Goal: Book appointment/travel/reservation

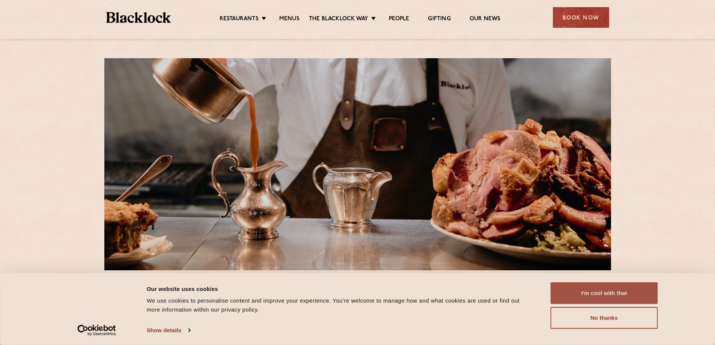
click at [594, 298] on button "I'm cool with that" at bounding box center [603, 293] width 107 height 22
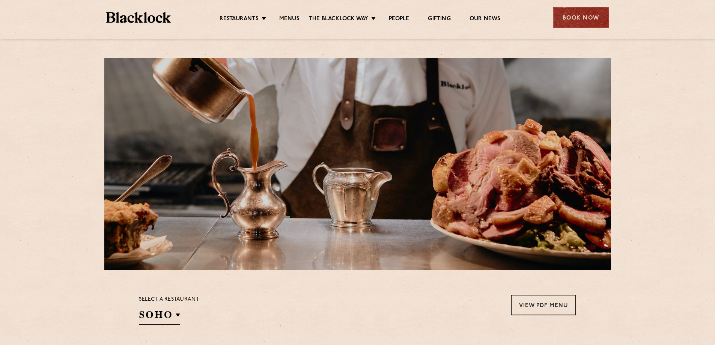
click at [571, 11] on div "Book Now" at bounding box center [581, 17] width 56 height 21
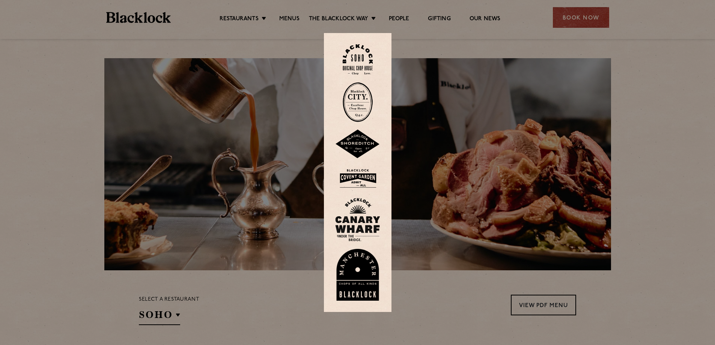
click at [372, 221] on img at bounding box center [357, 220] width 45 height 44
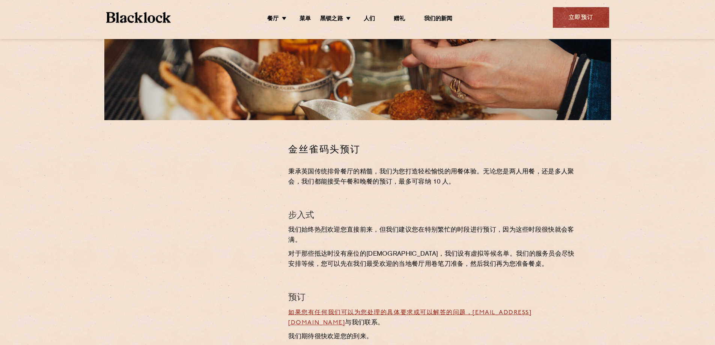
scroll to position [113, 0]
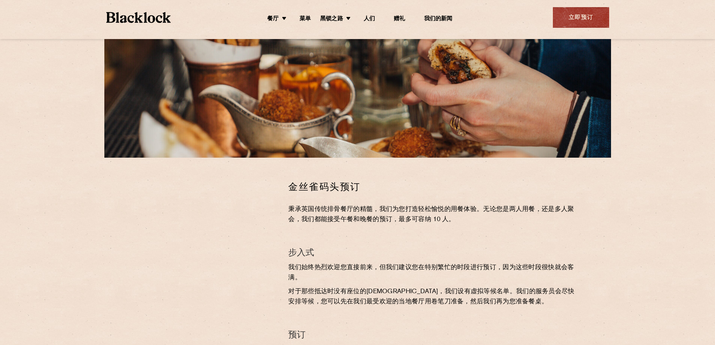
click at [89, 302] on section "金丝雀码头预订 秉承英国传统排骨餐厅的精髓，我们为您打造轻松愉悦的用餐体验。无论您是两人用餐，还是多人聚会，我们都能接受午餐和晚餐的预订，最多可容纳 10 人…" at bounding box center [357, 282] width 715 height 248
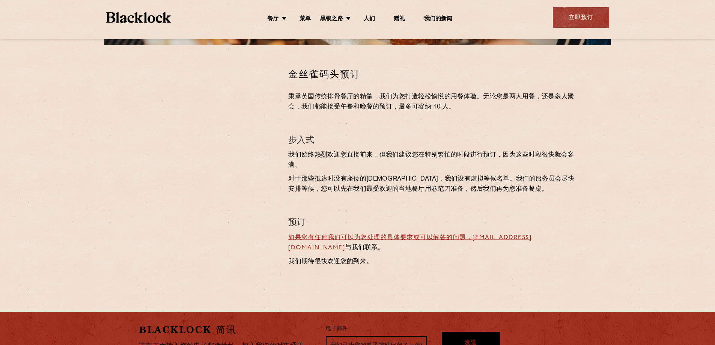
scroll to position [150, 0]
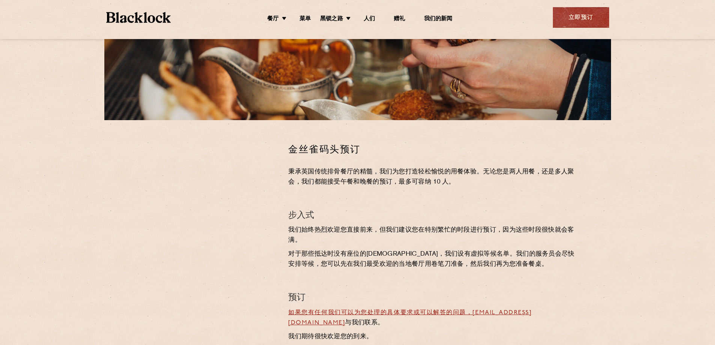
click at [112, 211] on section "金丝雀码头预订 秉承英国传统排骨餐厅的精髓，我们为您打造轻松愉悦的用餐体验。无论您是两人用餐，还是多人聚会，我们都能接受午餐和晚餐的预订，最多可容纳 10 人…" at bounding box center [357, 244] width 715 height 248
click at [360, 272] on div "金丝雀码头预订 秉承英国传统排骨餐厅的精髓，我们为您打造轻松愉悦的用餐体验。无论您是两人用餐，还是多人聚会，我们都能接受午餐和晚餐的预订，最多可容纳 10 人…" at bounding box center [432, 244] width 299 height 203
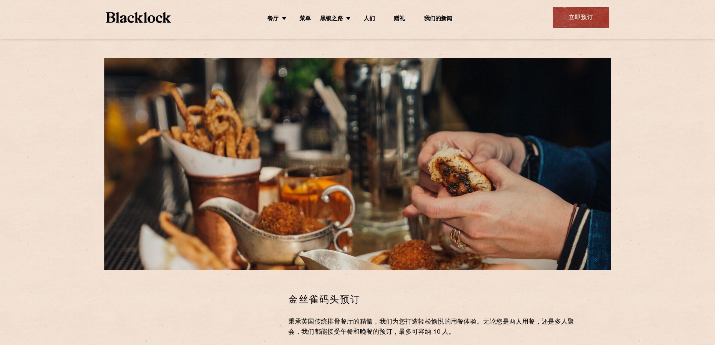
scroll to position [113, 0]
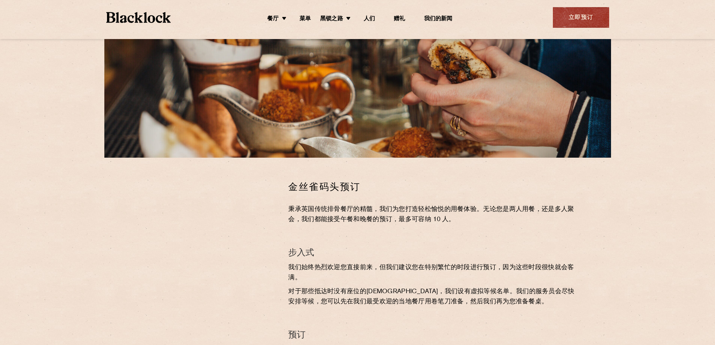
click at [247, 310] on div at bounding box center [207, 281] width 149 height 203
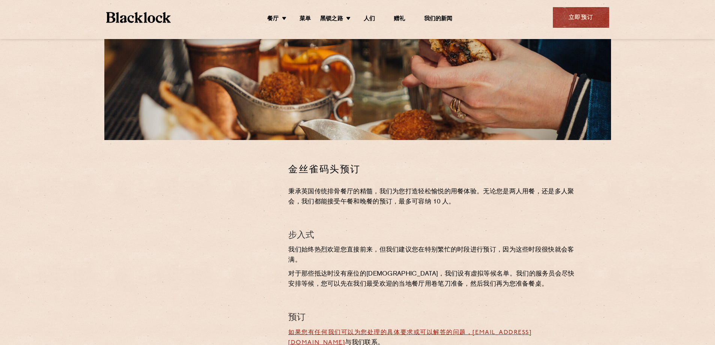
scroll to position [93, 0]
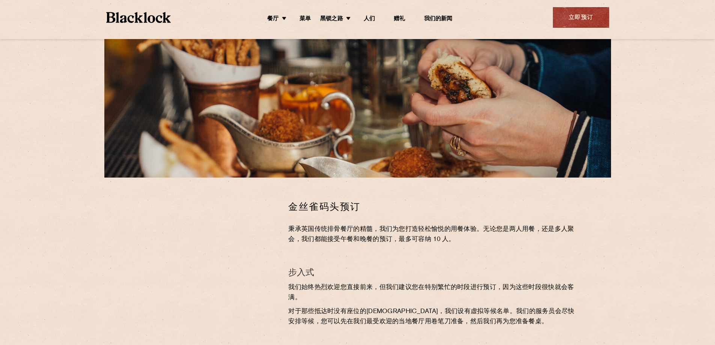
click at [362, 281] on div "金丝雀码头预订 秉承英国传统排骨餐厅的精髓，我们为您打造轻松愉悦的用餐体验。无论您是两人用餐，还是多人聚会，我们都能接受午餐和晚餐的预订，最多可容纳 10 人…" at bounding box center [432, 301] width 299 height 203
click at [362, 293] on p "我们始终热烈欢迎您直接前来，但我们建议您在特别繁忙的时段进行预订，因为这些时段很快就会客满。" at bounding box center [432, 293] width 288 height 20
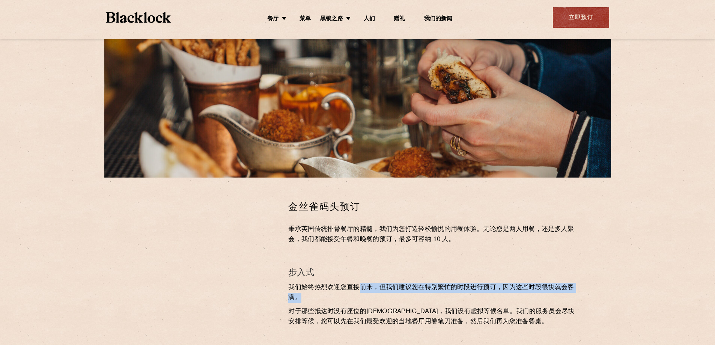
click at [360, 299] on p "我们始终热烈欢迎您直接前来，但我们建议您在特别繁忙的时段进行预订，因为这些时段很快就会客满。" at bounding box center [432, 293] width 288 height 20
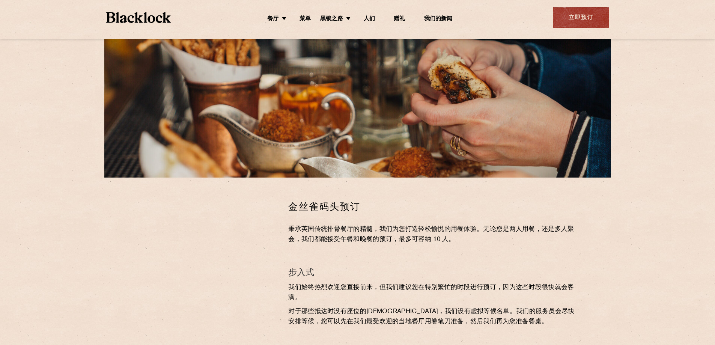
click at [493, 319] on p "对于那些抵达时没有座位的[DEMOGRAPHIC_DATA]，我们设有虚拟等候名单。我们的服务员会尽快安排等候，您可以先在我们最受欢迎的当地餐厅用卷笔刀准备，…" at bounding box center [432, 317] width 288 height 20
